Goal: Find specific page/section: Find specific page/section

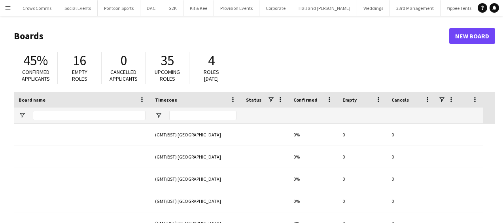
type input "*"
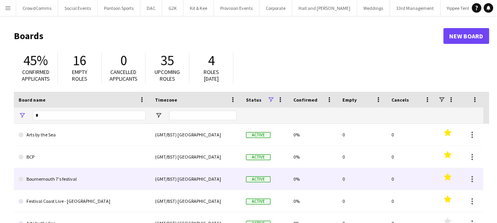
click at [8, 8] on app-icon "Menu" at bounding box center [8, 8] width 6 height 6
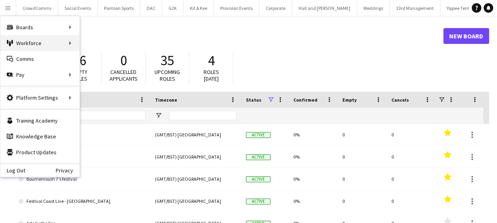
click at [28, 43] on div "Workforce Workforce" at bounding box center [39, 43] width 79 height 16
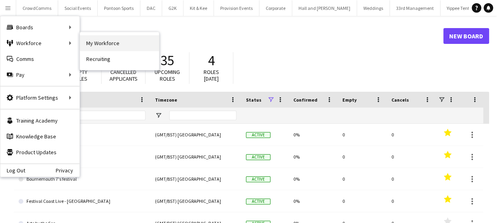
click at [94, 42] on link "My Workforce" at bounding box center [119, 43] width 79 height 16
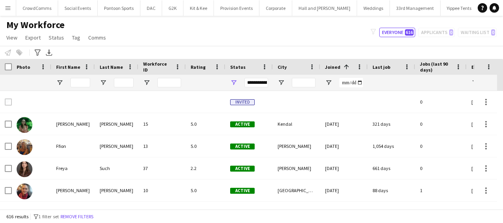
click at [8, 6] on app-icon "Menu" at bounding box center [8, 8] width 6 height 6
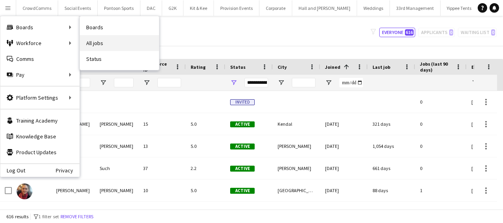
click at [96, 40] on link "All jobs" at bounding box center [119, 43] width 79 height 16
